Goal: Task Accomplishment & Management: Manage account settings

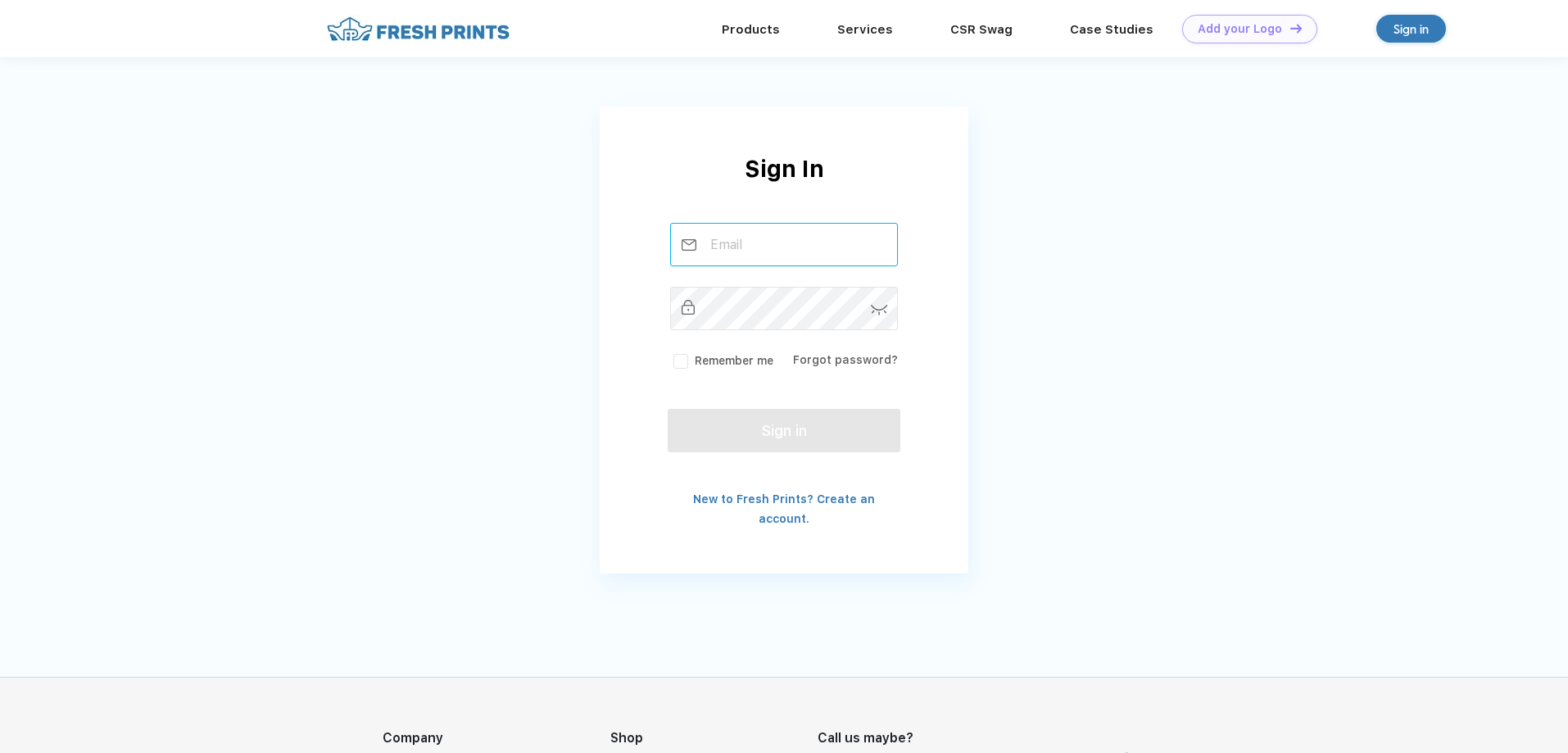
click at [743, 245] on input "text" at bounding box center [784, 244] width 229 height 43
click at [733, 240] on input "text" at bounding box center [784, 244] width 229 height 43
type input "[PERSON_NAME][EMAIL_ADDRESS][DOMAIN_NAME]"
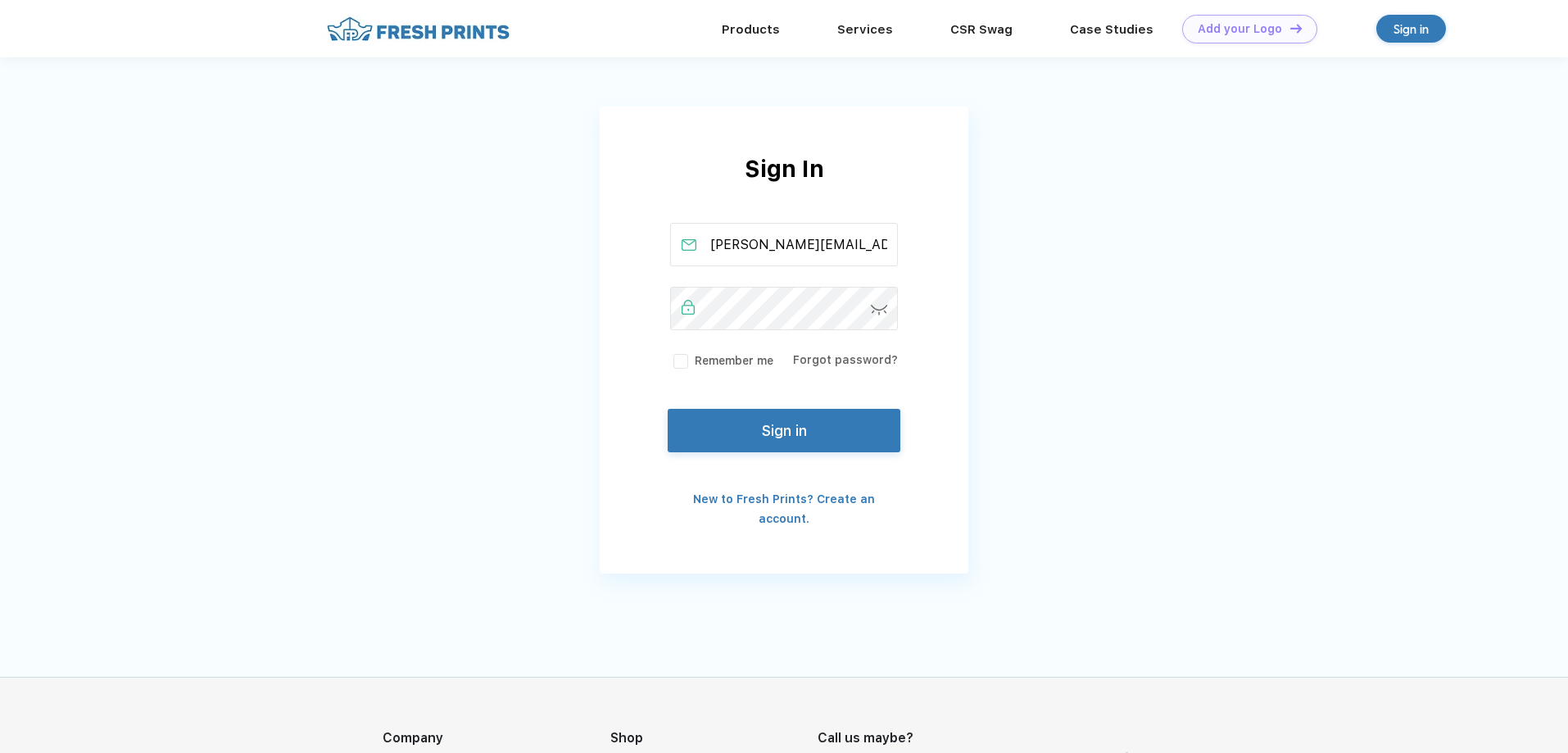
click at [688, 361] on label "Remember me" at bounding box center [722, 361] width 103 height 17
click at [0, 0] on input "Remember me" at bounding box center [0, 0] width 0 height 0
click at [741, 447] on button "Sign in" at bounding box center [784, 427] width 233 height 43
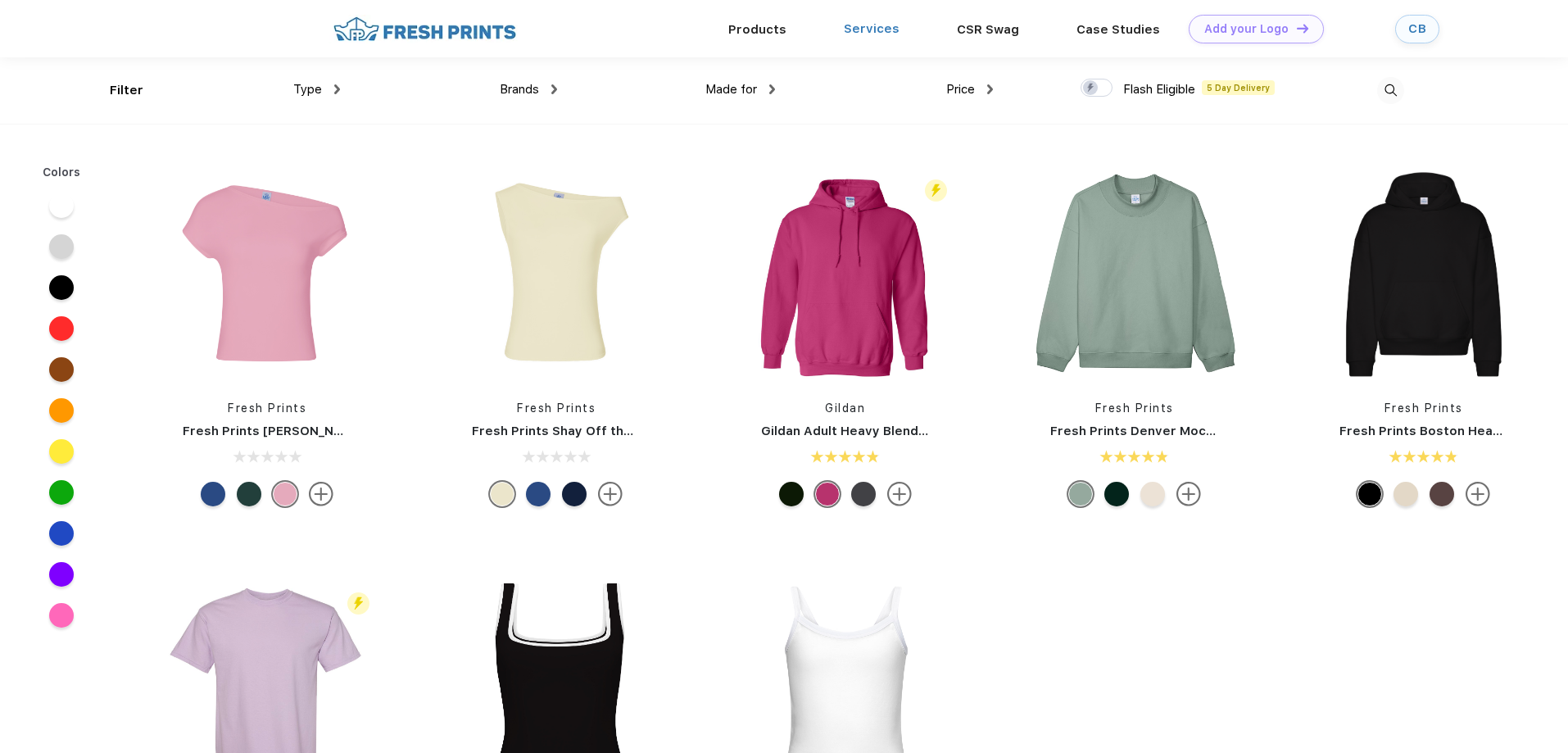
click at [862, 29] on link "Services" at bounding box center [872, 29] width 56 height 15
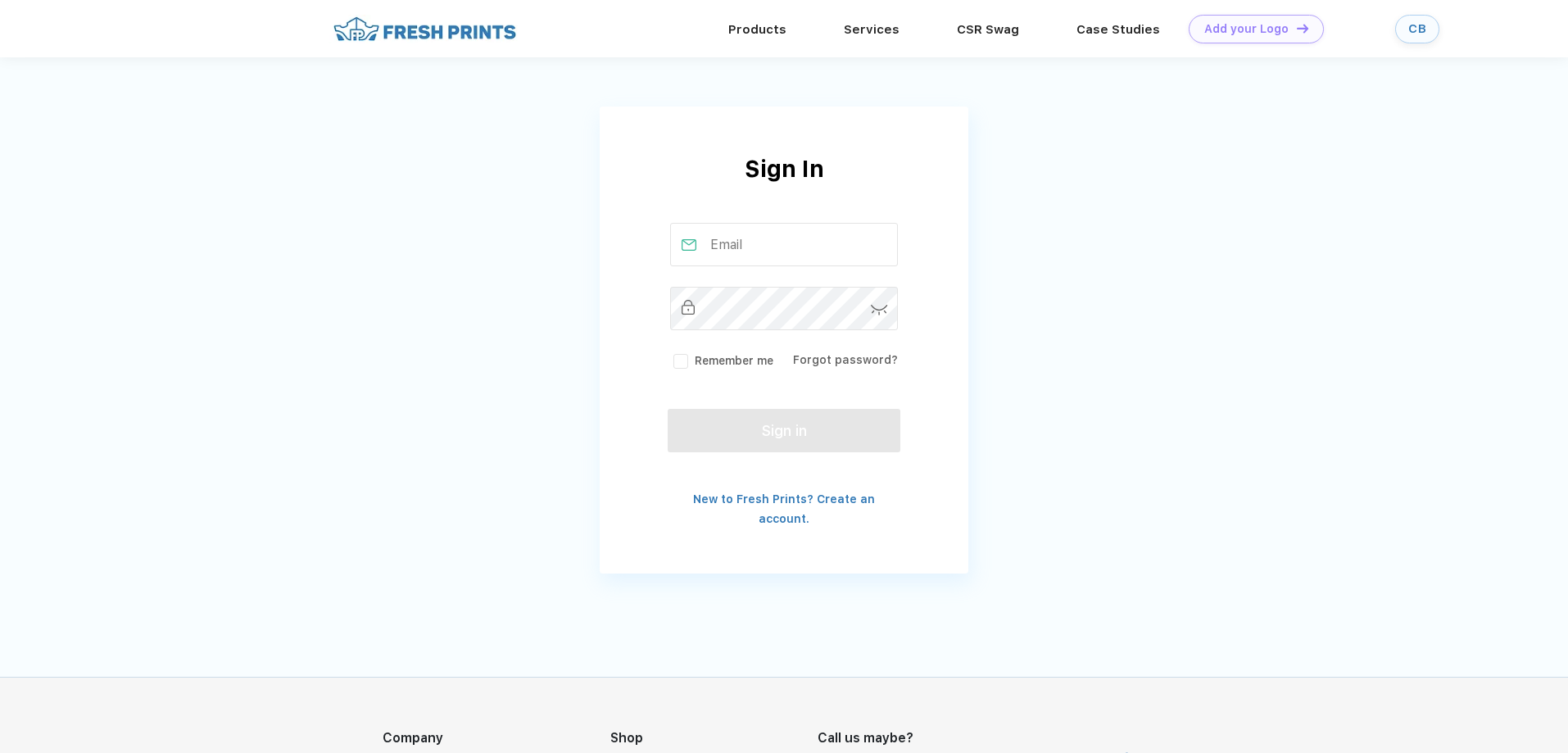
type input "[PERSON_NAME][EMAIL_ADDRESS][DOMAIN_NAME]"
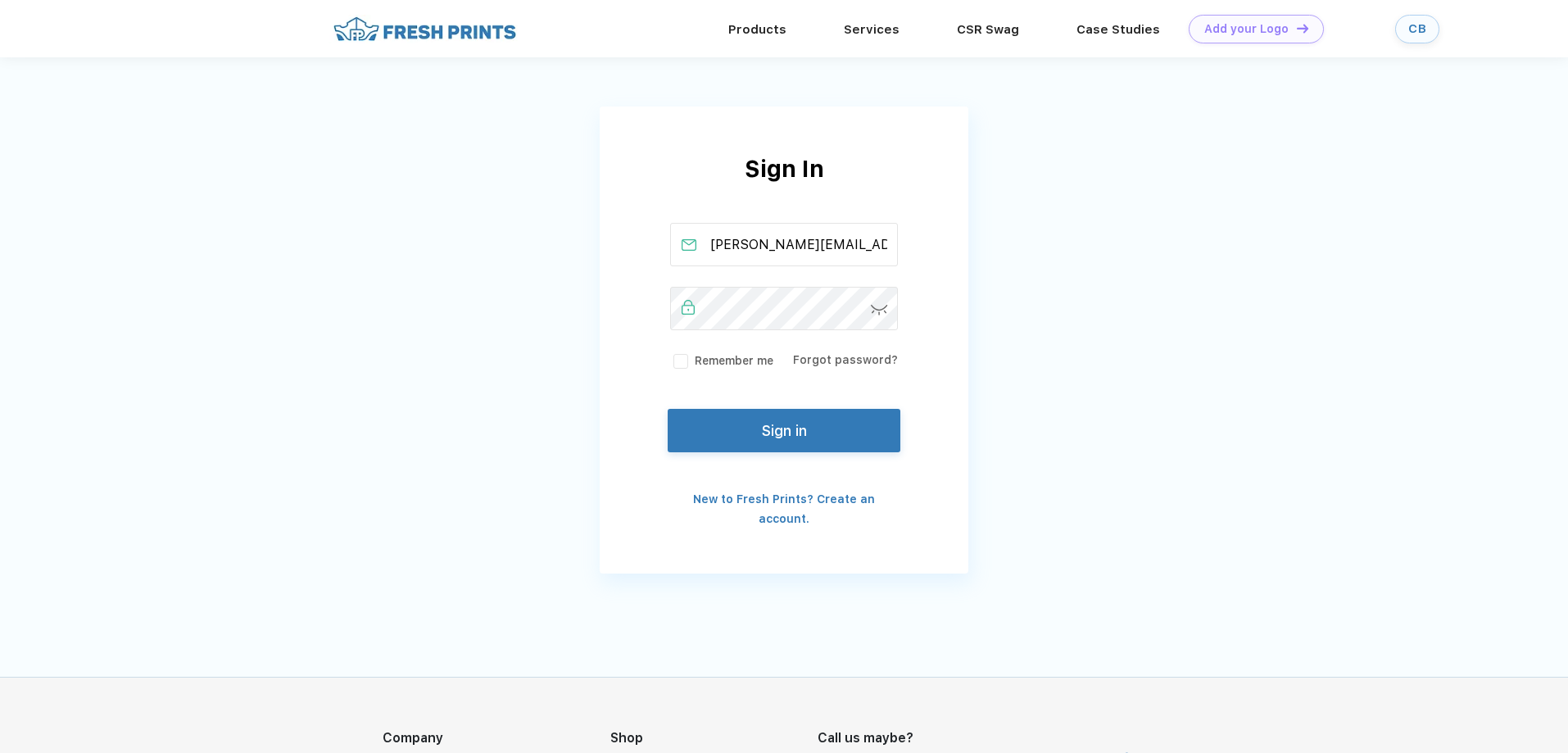
click at [685, 358] on label "Remember me" at bounding box center [722, 361] width 103 height 17
click at [0, 0] on input "Remember me" at bounding box center [0, 0] width 0 height 0
click at [734, 436] on button "Sign in" at bounding box center [784, 427] width 233 height 43
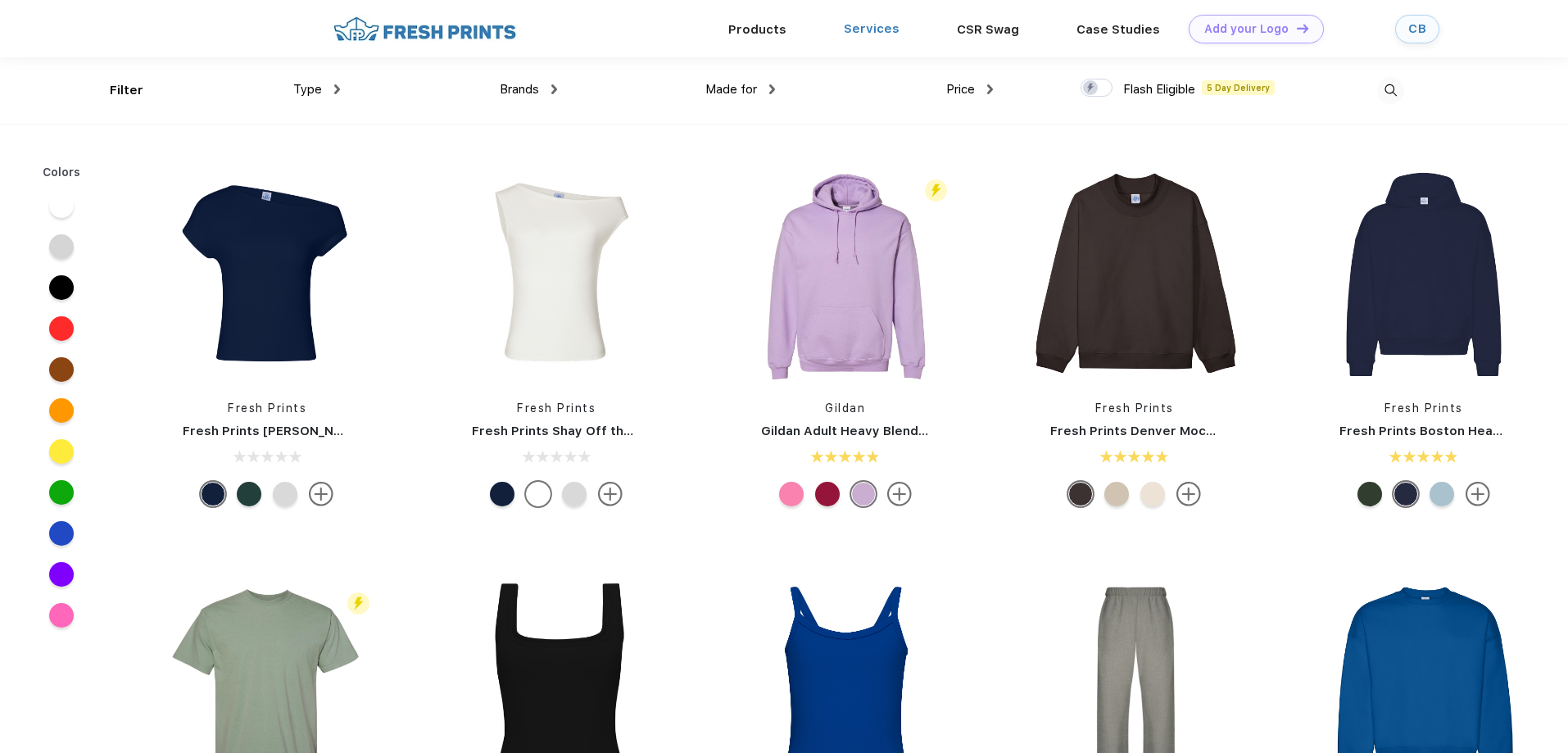
click at [862, 22] on link "Services" at bounding box center [872, 29] width 56 height 15
